Goal: Information Seeking & Learning: Check status

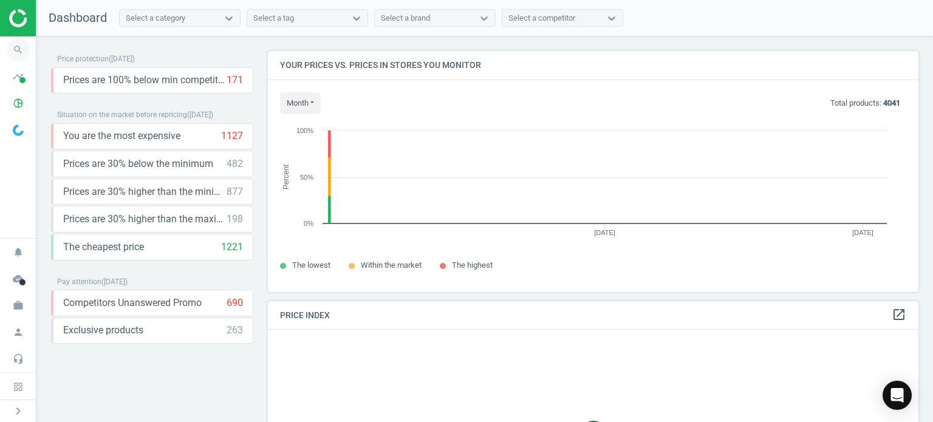
scroll to position [259, 660]
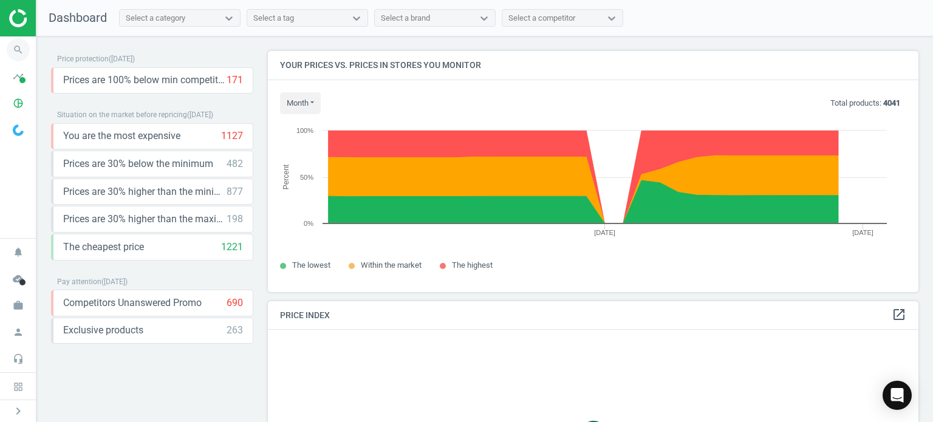
click at [15, 53] on icon "search" at bounding box center [18, 49] width 23 height 23
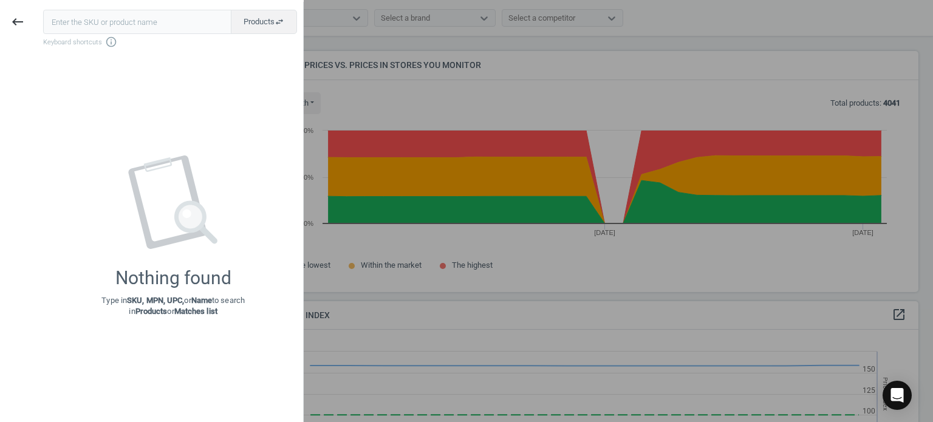
scroll to position [298, 660]
click at [12, 19] on icon "keyboard_backspace" at bounding box center [17, 22] width 15 height 15
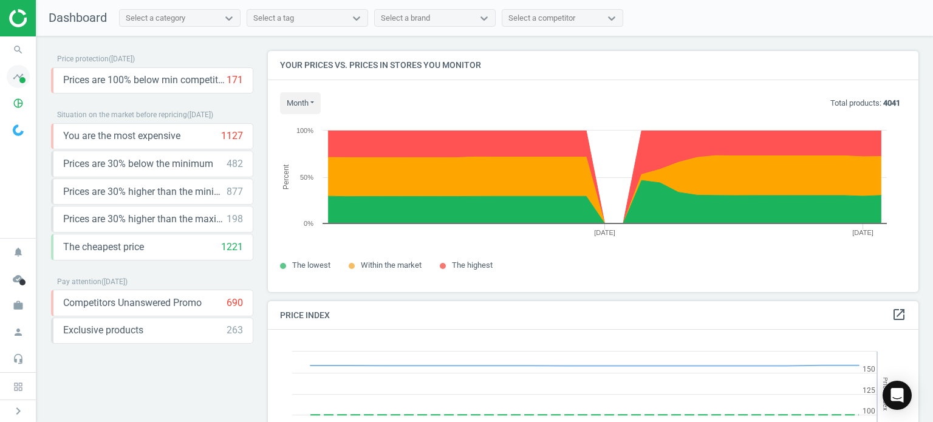
click at [21, 83] on span at bounding box center [22, 80] width 6 height 6
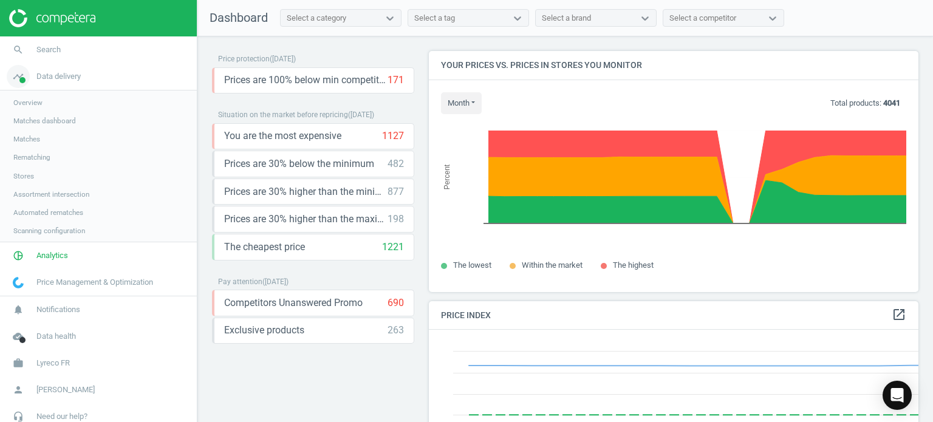
scroll to position [5, 6]
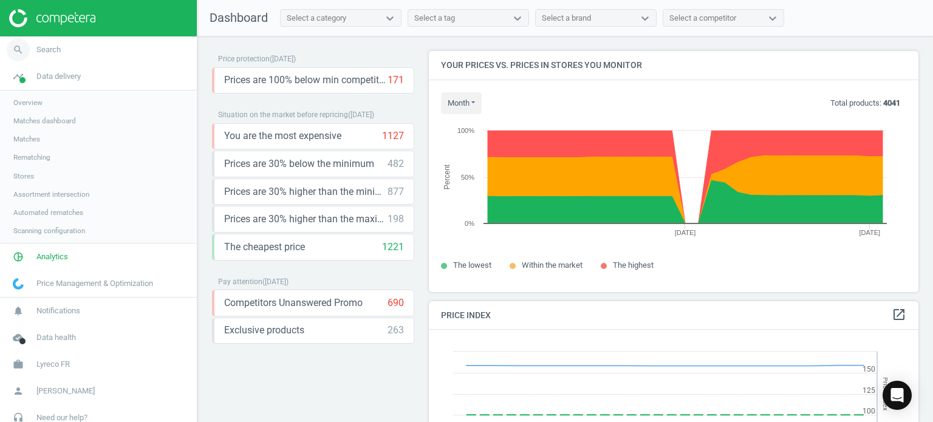
click at [55, 49] on span "Search" at bounding box center [48, 49] width 24 height 11
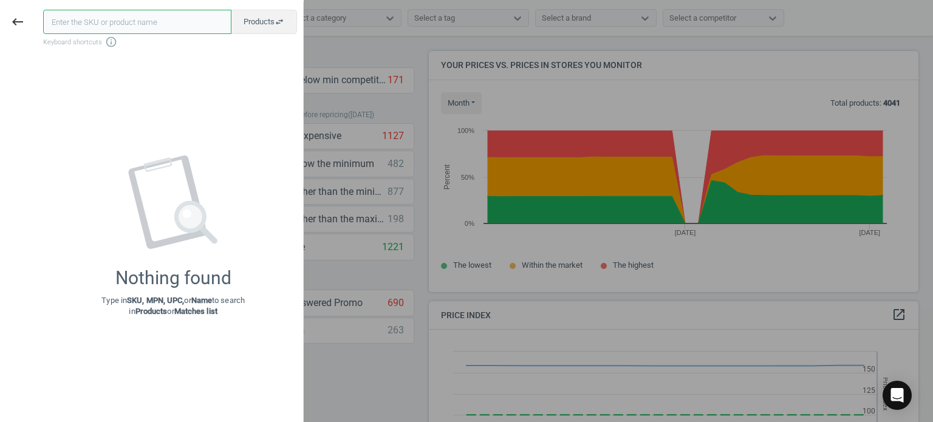
click at [86, 21] on input "text" at bounding box center [137, 22] width 188 height 24
paste input "108753"
type input "108753"
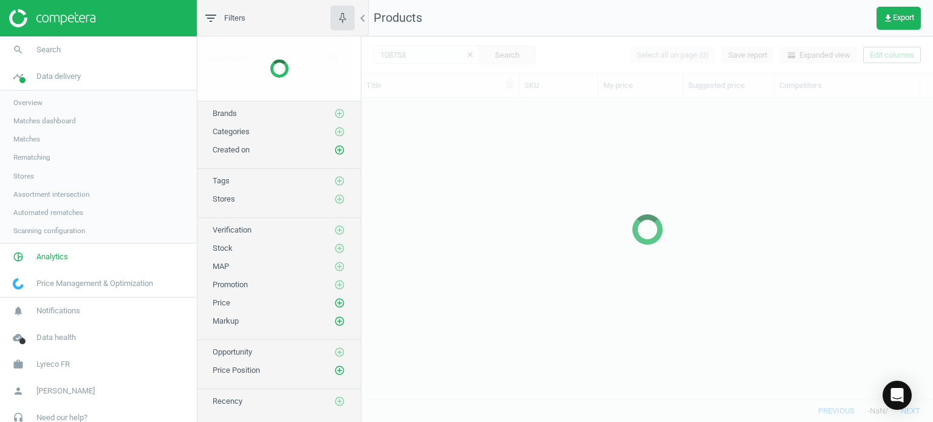
scroll to position [284, 563]
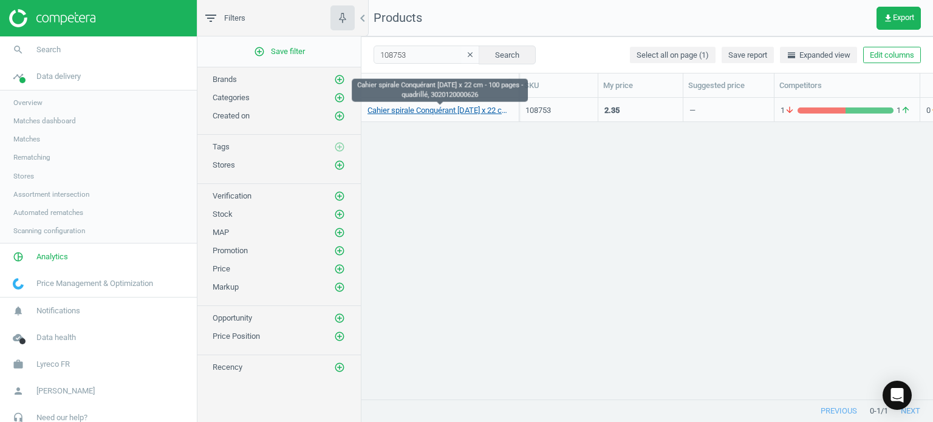
click at [379, 110] on link "Cahier spirale Conquérant [DATE] x 22 cm - 100 pages - quadrillé, 3020120000626" at bounding box center [440, 110] width 145 height 11
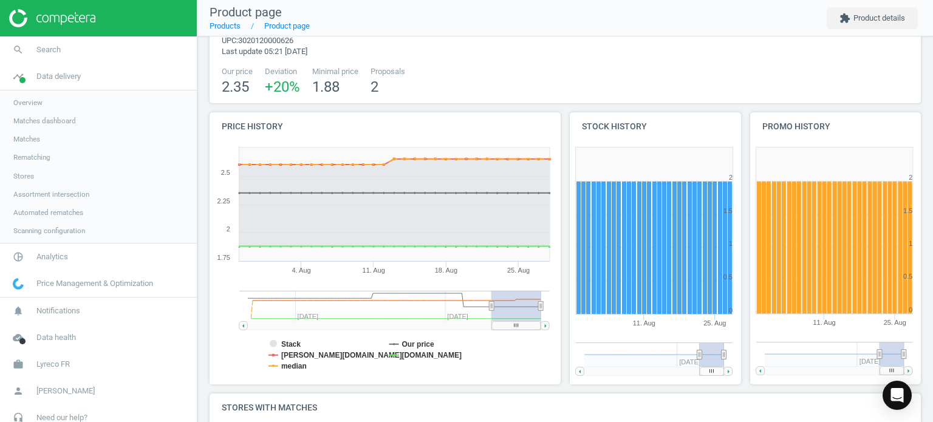
scroll to position [55, 0]
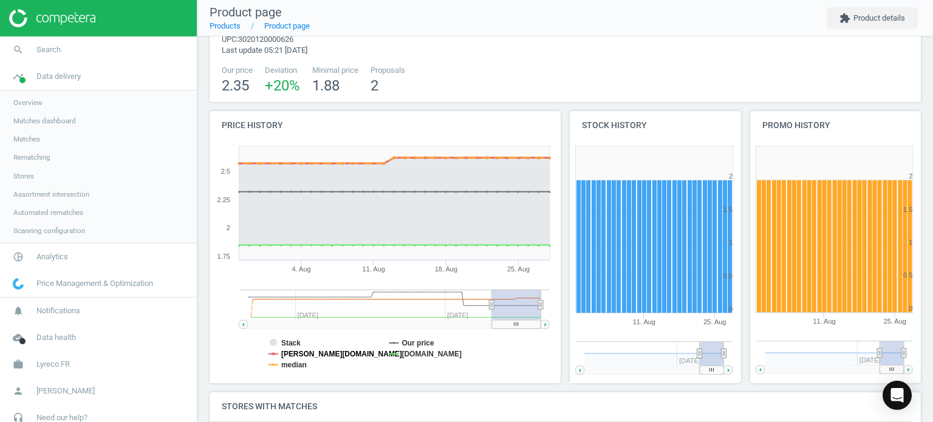
click at [286, 353] on tspan "[PERSON_NAME][DOMAIN_NAME]" at bounding box center [341, 354] width 121 height 9
click at [289, 368] on tspan "median" at bounding box center [294, 365] width 26 height 9
click at [413, 342] on tspan "Our price" at bounding box center [418, 343] width 33 height 9
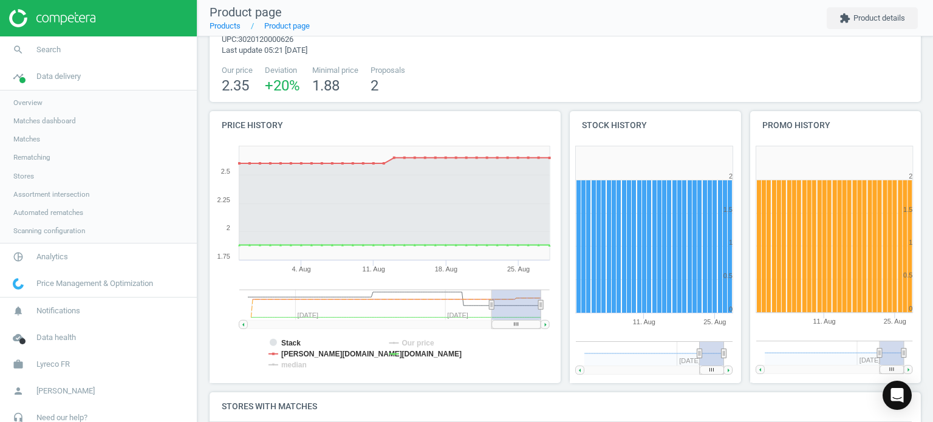
drag, startPoint x: 524, startPoint y: 325, endPoint x: 530, endPoint y: 317, distance: 10.0
click at [530, 317] on icon "Created with Highstock 6.2.0 Stack Our price [PERSON_NAME][DOMAIN_NAME] [DOMAIN…" at bounding box center [383, 261] width 346 height 243
drag, startPoint x: 512, startPoint y: 326, endPoint x: 575, endPoint y: 354, distance: 69.3
click at [575, 354] on div "Price history Created with Highstock 6.2.0 Stack Our price [PERSON_NAME][DOMAIN…" at bounding box center [565, 251] width 721 height 281
click at [423, 341] on tspan "Our price" at bounding box center [418, 343] width 33 height 9
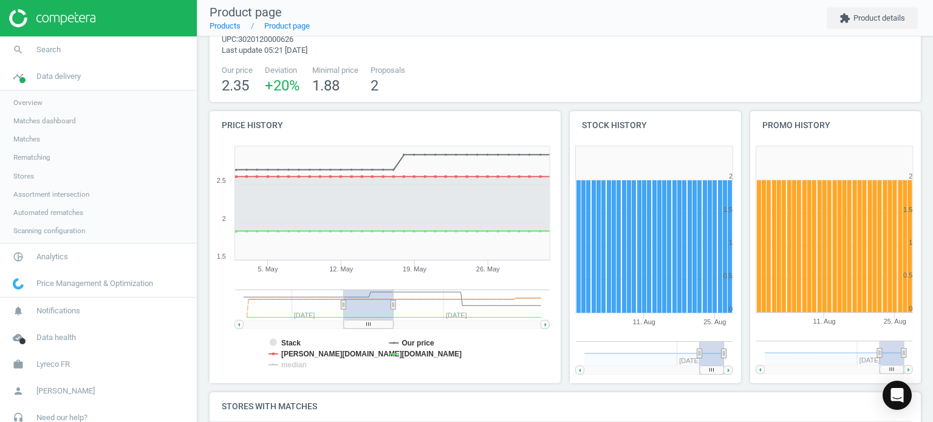
drag, startPoint x: 525, startPoint y: 325, endPoint x: 379, endPoint y: 303, distance: 147.4
click at [379, 303] on icon "Created with Highstock 6.2.0 Stack Our price [PERSON_NAME][DOMAIN_NAME] [DOMAIN…" at bounding box center [383, 261] width 346 height 243
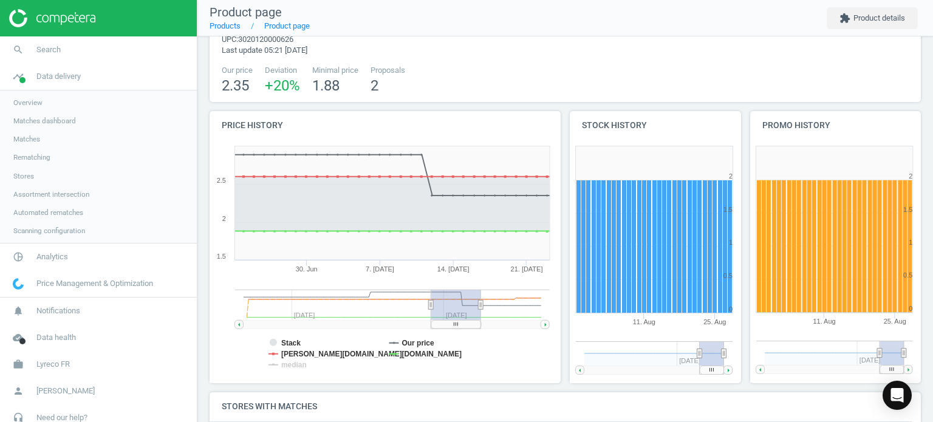
drag, startPoint x: 380, startPoint y: 325, endPoint x: 466, endPoint y: 327, distance: 85.7
click at [466, 327] on rect at bounding box center [456, 324] width 50 height 9
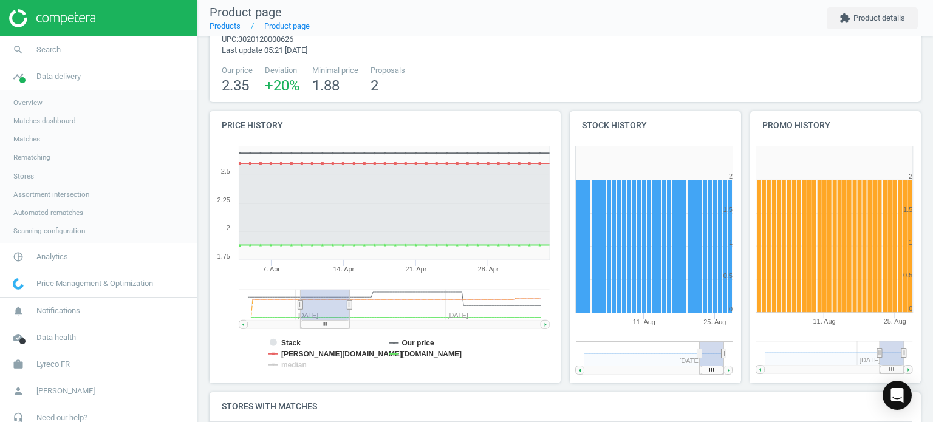
drag, startPoint x: 464, startPoint y: 323, endPoint x: 333, endPoint y: 338, distance: 131.6
click at [333, 338] on icon "Created with Highstock 6.2.0 Stack Our price [PERSON_NAME][DOMAIN_NAME] [DOMAIN…" at bounding box center [383, 261] width 346 height 243
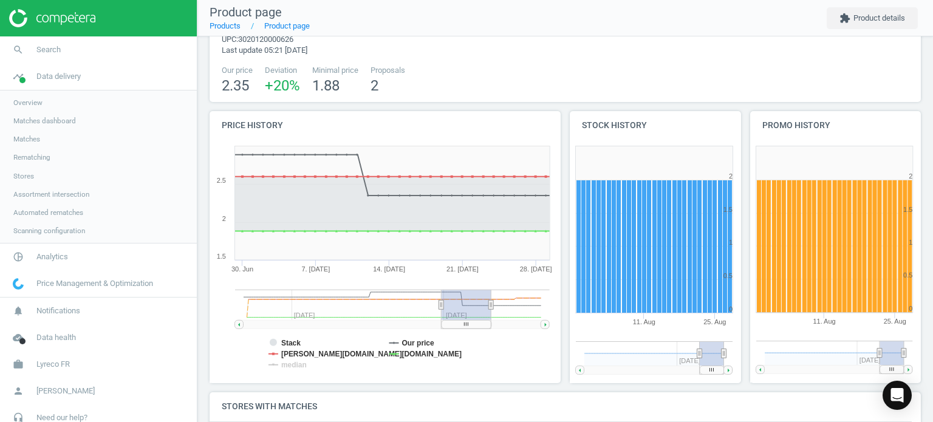
drag, startPoint x: 339, startPoint y: 323, endPoint x: 480, endPoint y: 320, distance: 141.0
click at [480, 320] on rect at bounding box center [467, 324] width 50 height 9
